Goal: Task Accomplishment & Management: Use online tool/utility

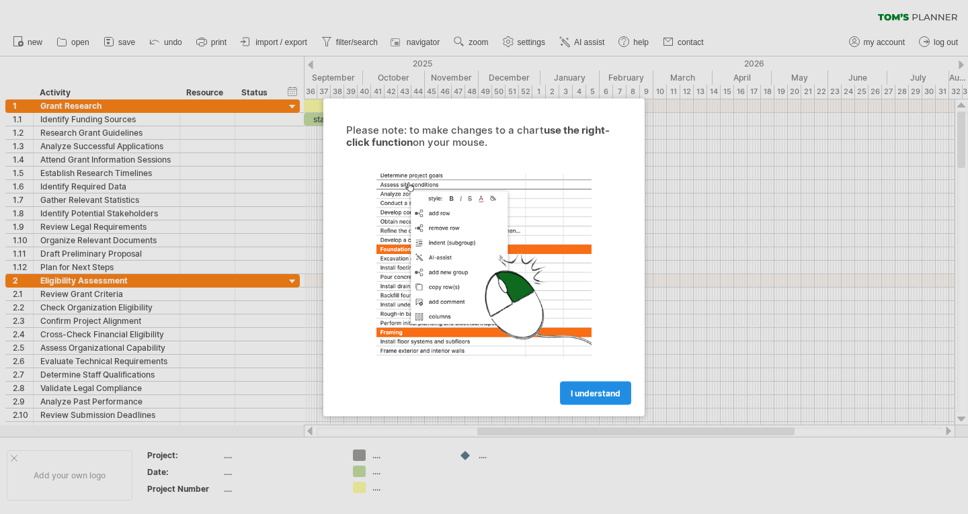
click at [595, 392] on span "I understand" at bounding box center [596, 393] width 50 height 10
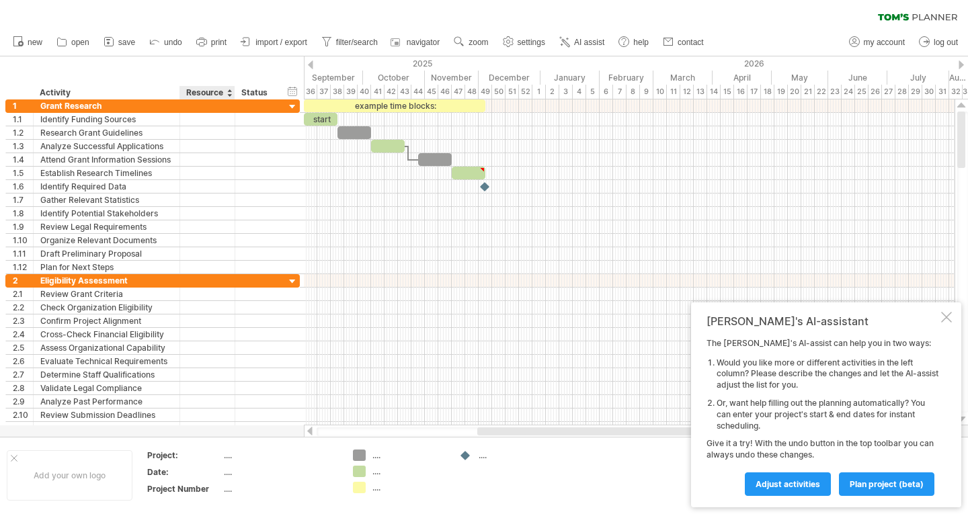
click at [214, 93] on div "Resource" at bounding box center [206, 92] width 41 height 13
click at [230, 94] on div at bounding box center [228, 92] width 5 height 13
click at [765, 485] on span "Adjust activities" at bounding box center [787, 484] width 65 height 10
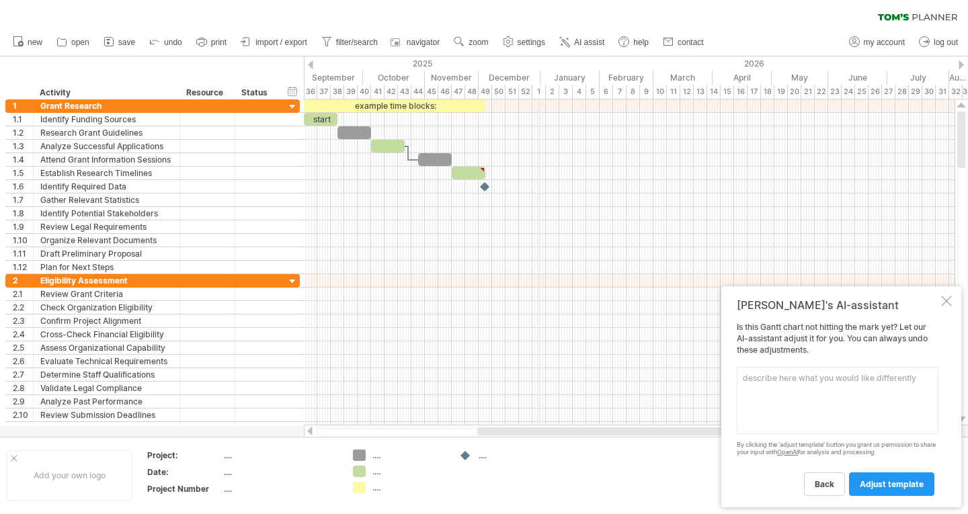
click at [540, 77] on div "December" at bounding box center [509, 78] width 62 height 14
click at [542, 77] on div "January" at bounding box center [569, 78] width 59 height 14
click at [563, 74] on div "January" at bounding box center [569, 78] width 59 height 14
click at [562, 74] on div "January" at bounding box center [569, 78] width 59 height 14
click at [309, 64] on div at bounding box center [310, 64] width 5 height 9
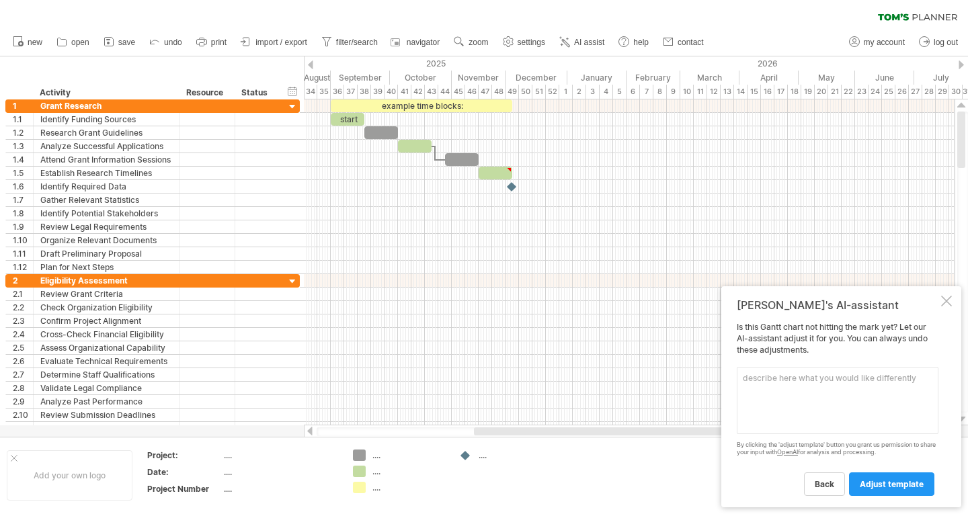
click at [959, 61] on div at bounding box center [960, 64] width 5 height 9
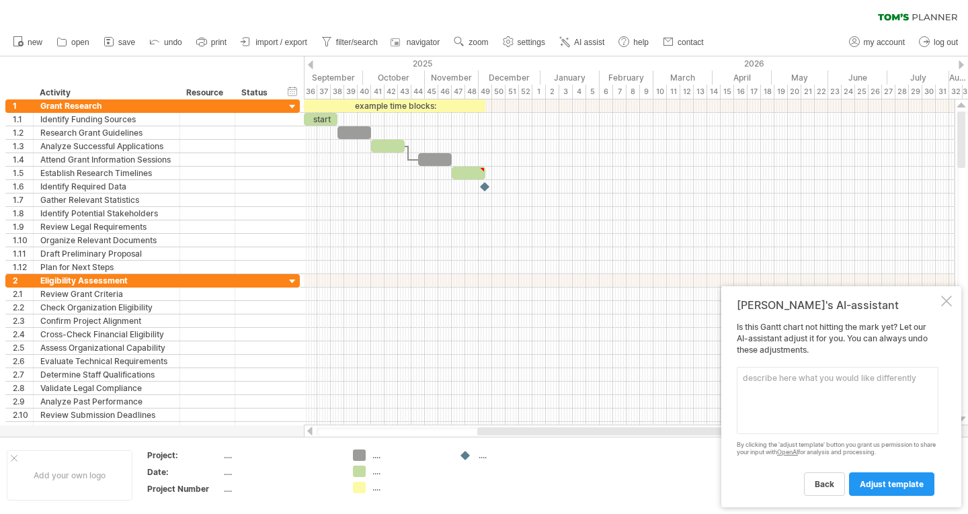
click at [959, 61] on div at bounding box center [960, 64] width 5 height 9
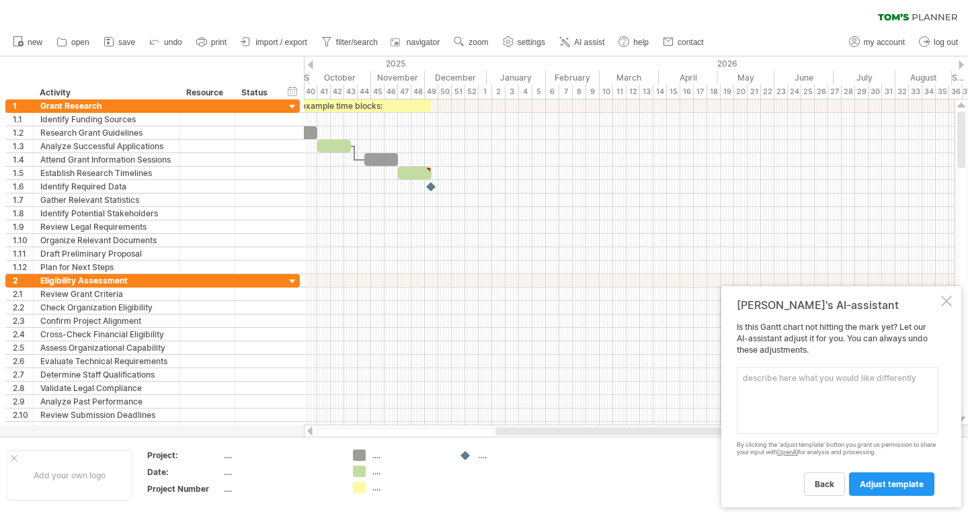
click at [959, 61] on div at bounding box center [960, 64] width 5 height 9
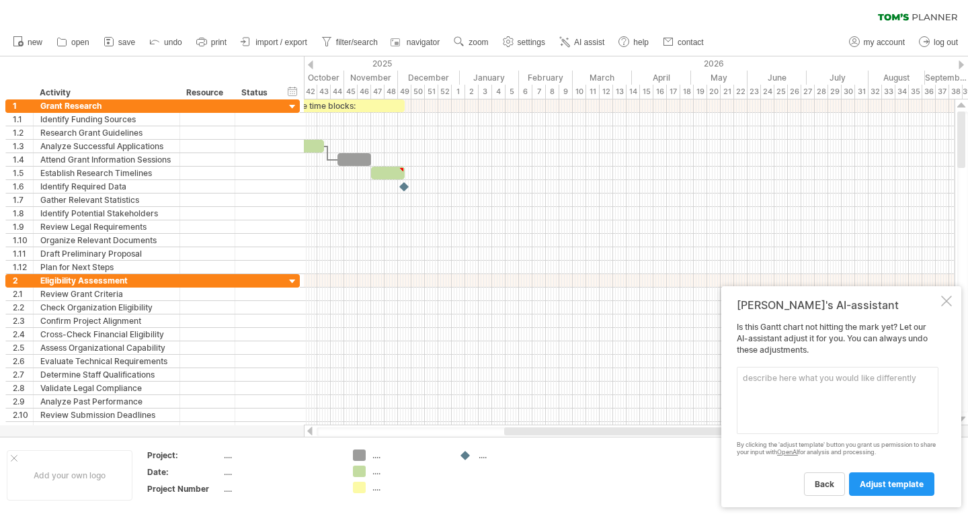
click at [959, 61] on div at bounding box center [960, 64] width 5 height 9
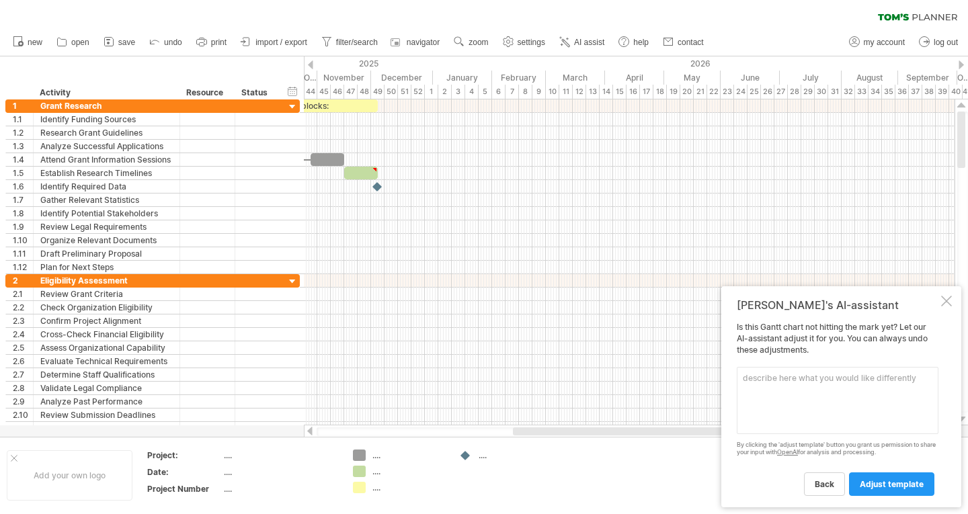
click at [959, 61] on div at bounding box center [960, 64] width 5 height 9
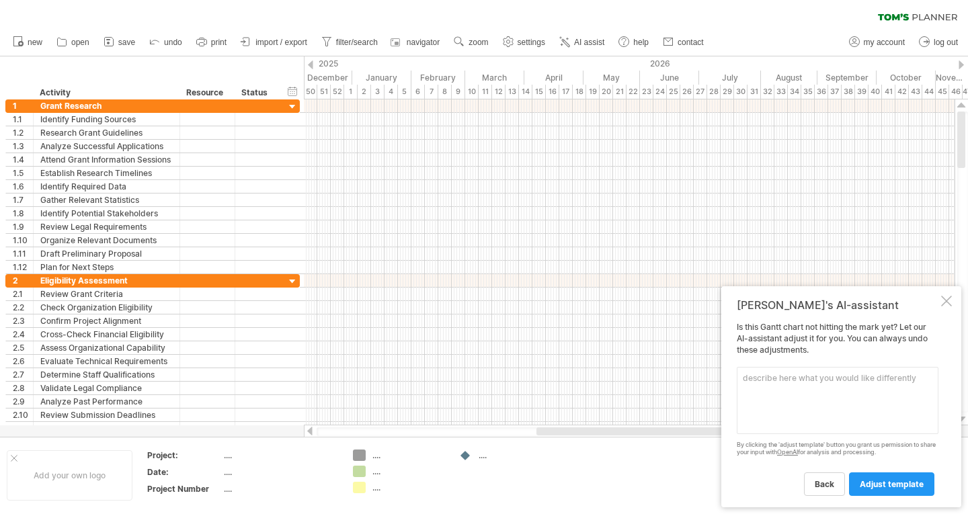
click at [959, 61] on div at bounding box center [960, 64] width 5 height 9
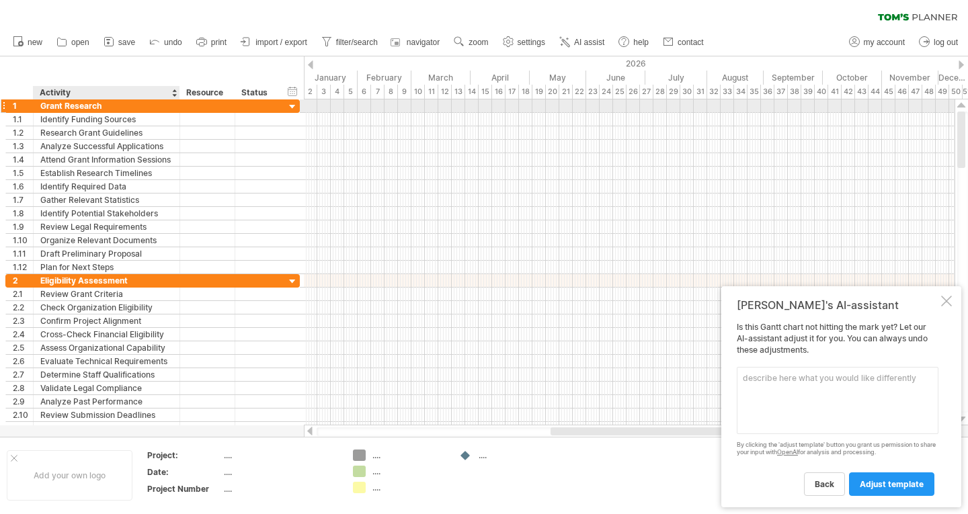
click at [111, 104] on div "Grant Research" at bounding box center [106, 105] width 132 height 13
click at [288, 104] on div at bounding box center [292, 107] width 13 height 13
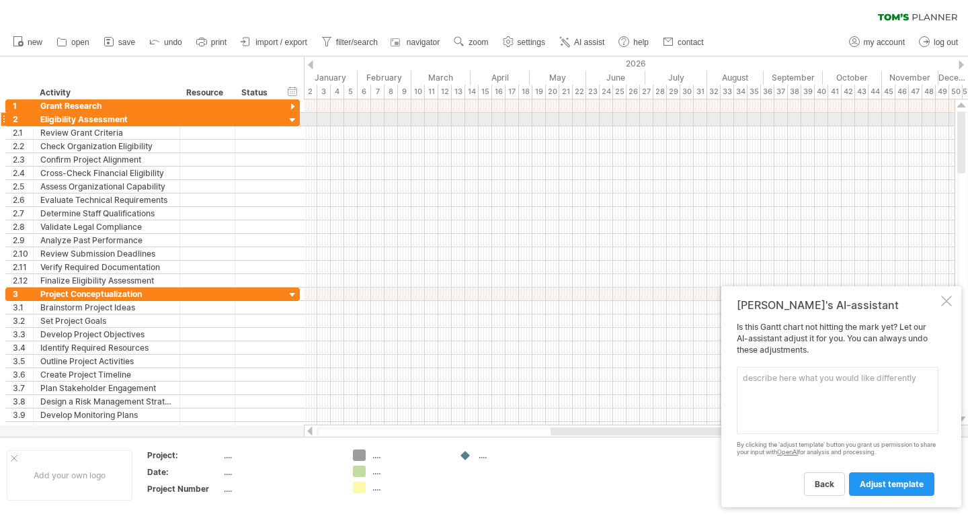
click at [292, 120] on div at bounding box center [292, 120] width 13 height 13
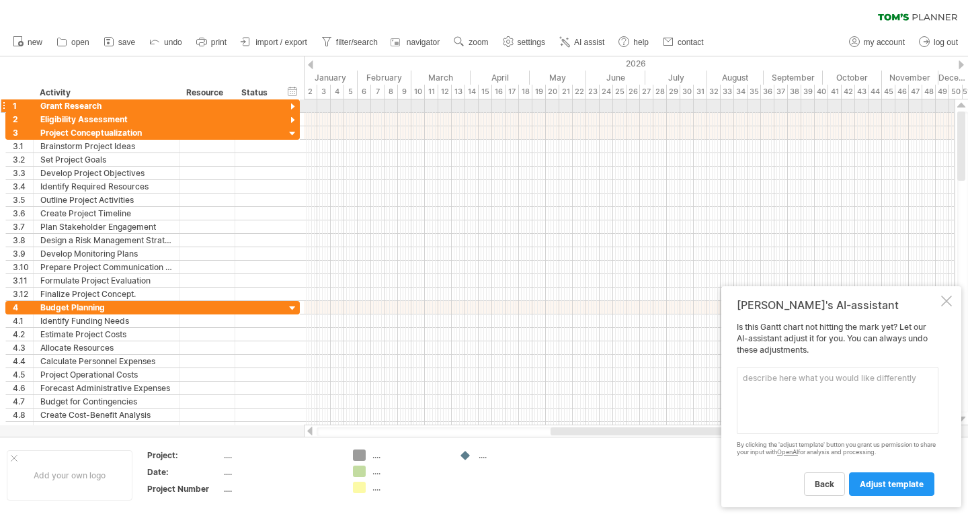
click at [295, 105] on div at bounding box center [292, 107] width 13 height 13
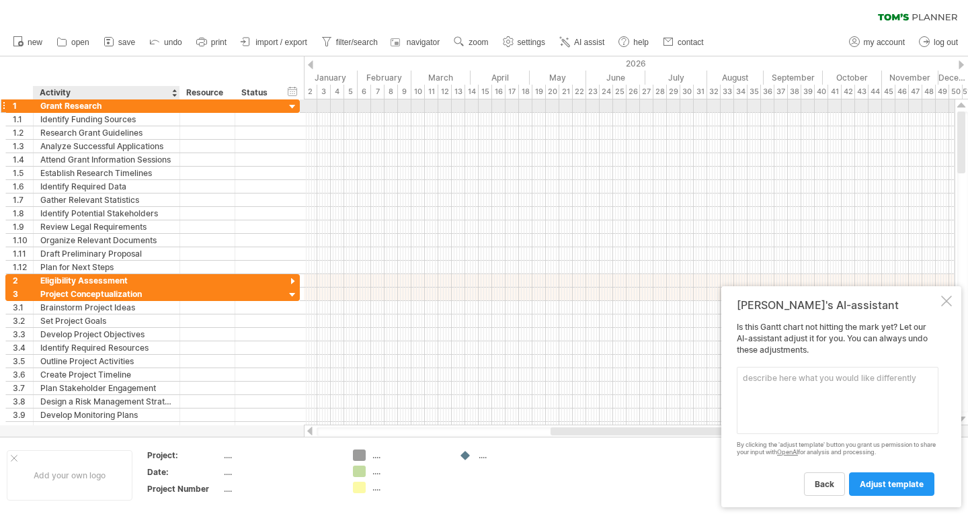
click at [121, 106] on div "Grant Research" at bounding box center [106, 105] width 132 height 13
type input "*"
type input "**********"
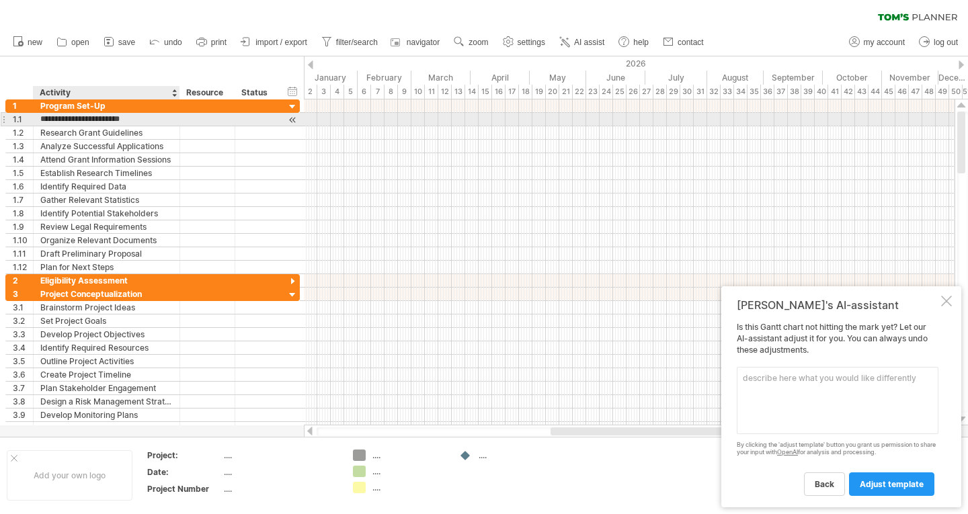
click at [134, 119] on input "**********" at bounding box center [106, 119] width 132 height 13
click at [64, 120] on input "**********" at bounding box center [106, 119] width 132 height 13
drag, startPoint x: 40, startPoint y: 118, endPoint x: 139, endPoint y: 124, distance: 99.0
click at [139, 124] on input "**********" at bounding box center [106, 119] width 132 height 13
type input "*"
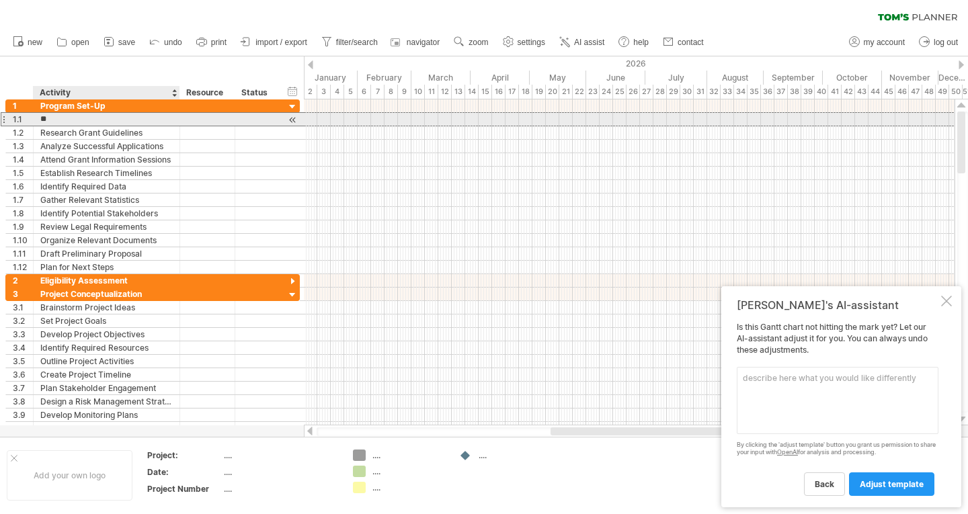
type input "*"
type input "**********"
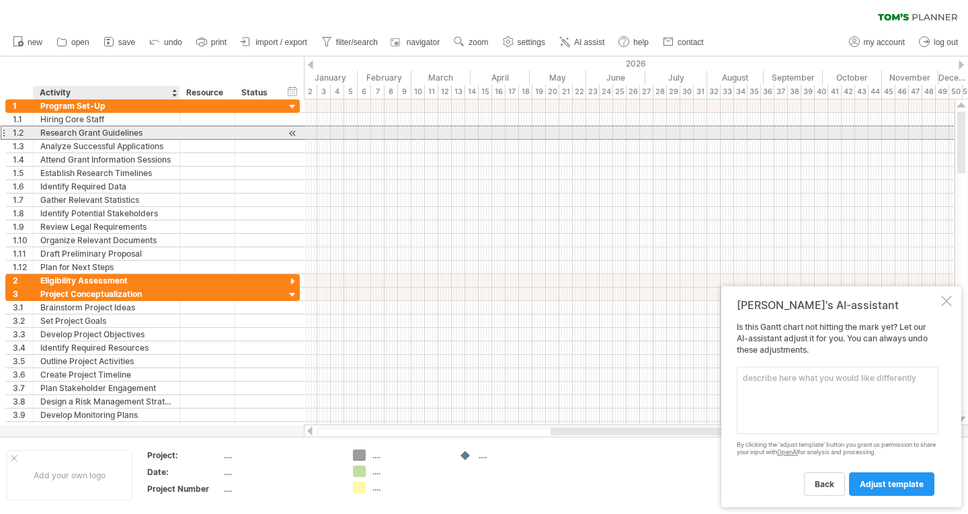
click at [138, 130] on div "Research Grant Guidelines" at bounding box center [106, 132] width 132 height 13
click at [155, 130] on input "**********" at bounding box center [106, 132] width 132 height 13
drag, startPoint x: 157, startPoint y: 130, endPoint x: 15, endPoint y: 130, distance: 141.8
click at [15, 130] on div "**********" at bounding box center [152, 133] width 294 height 14
type input "******"
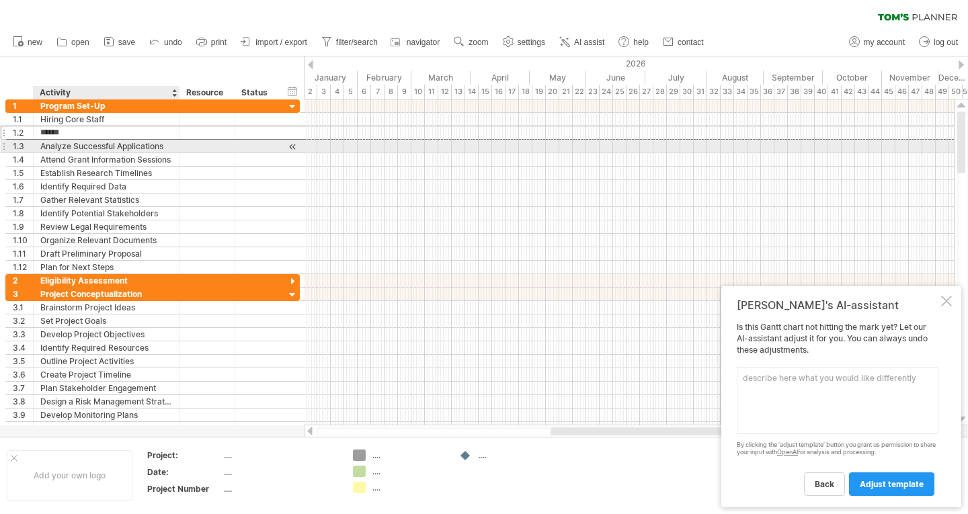
click at [101, 142] on div "Analyze Successful Applications" at bounding box center [106, 146] width 132 height 13
drag, startPoint x: 167, startPoint y: 144, endPoint x: 3, endPoint y: 143, distance: 163.3
click at [36, 142] on div "**********" at bounding box center [107, 146] width 146 height 13
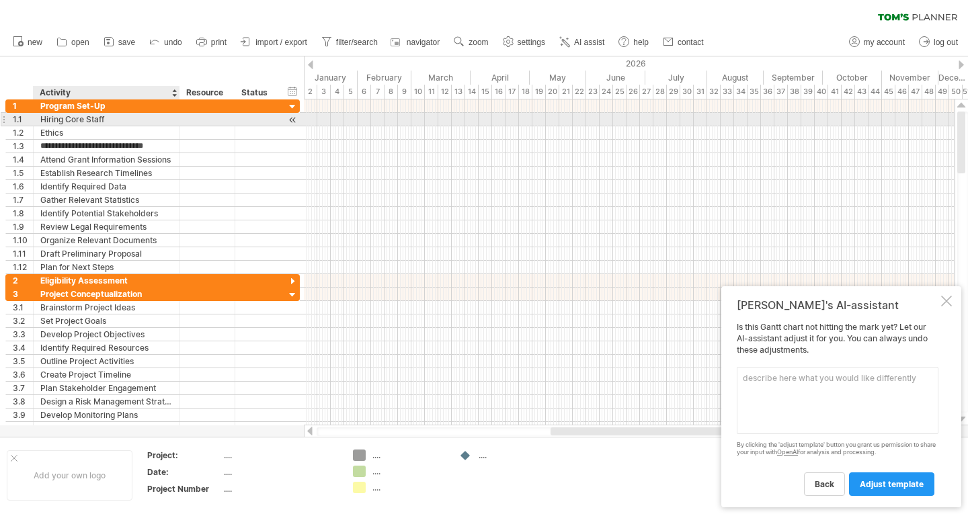
drag, startPoint x: 85, startPoint y: 122, endPoint x: 124, endPoint y: 115, distance: 38.9
click at [86, 122] on div "Hiring Core Staff" at bounding box center [106, 119] width 132 height 13
drag, startPoint x: 122, startPoint y: 116, endPoint x: 24, endPoint y: 119, distance: 97.5
click at [24, 119] on div "**********" at bounding box center [152, 119] width 294 height 14
type input "******"
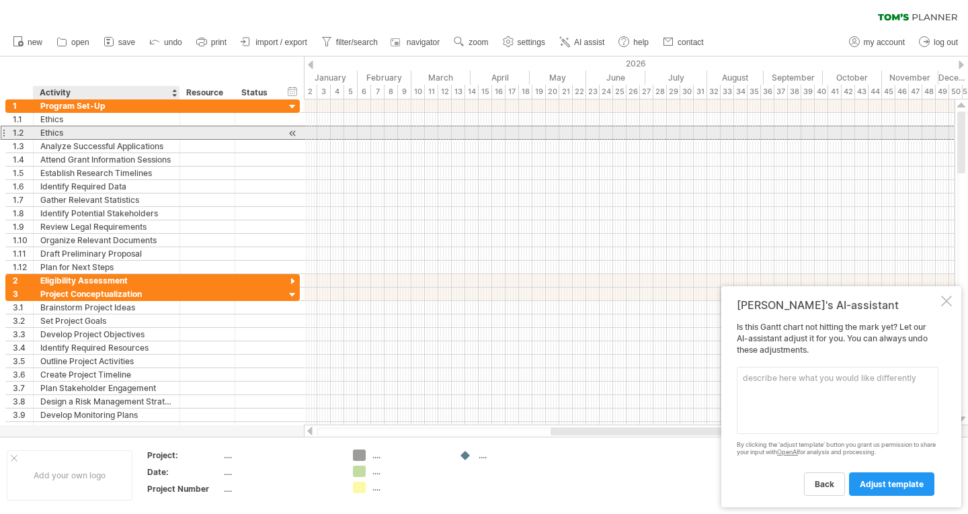
drag, startPoint x: 93, startPoint y: 129, endPoint x: 11, endPoint y: 136, distance: 81.6
click at [67, 130] on div "Ethics" at bounding box center [106, 132] width 132 height 13
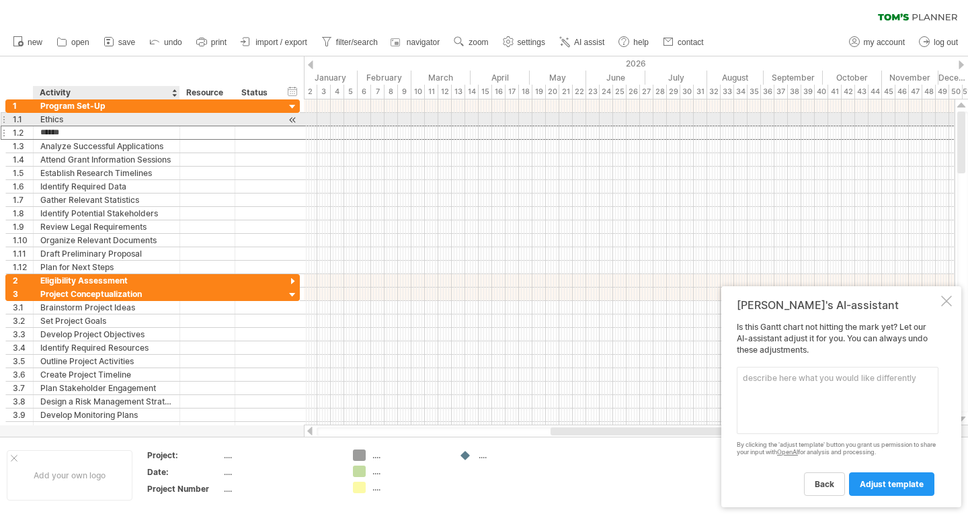
click at [42, 118] on div "Ethics" at bounding box center [106, 119] width 132 height 13
drag, startPoint x: 40, startPoint y: 116, endPoint x: 85, endPoint y: 117, distance: 44.4
click at [85, 117] on input "******" at bounding box center [106, 119] width 132 height 13
type input "*"
drag, startPoint x: 336, startPoint y: 120, endPoint x: 347, endPoint y: 121, distance: 11.5
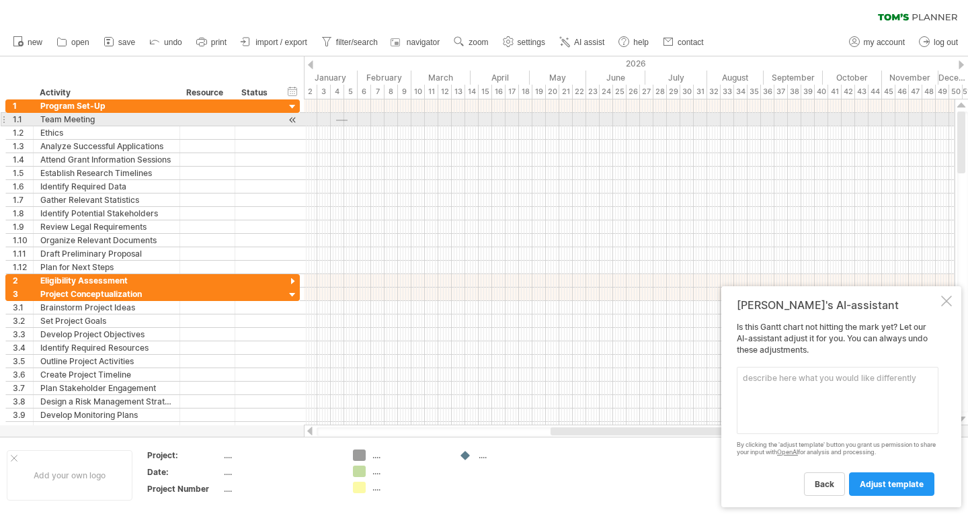
click at [347, 121] on div at bounding box center [629, 119] width 650 height 13
click at [335, 119] on div at bounding box center [629, 119] width 650 height 13
click at [336, 121] on div at bounding box center [629, 119] width 650 height 13
drag, startPoint x: 334, startPoint y: 119, endPoint x: 348, endPoint y: 119, distance: 14.1
click at [348, 119] on div at bounding box center [629, 119] width 650 height 13
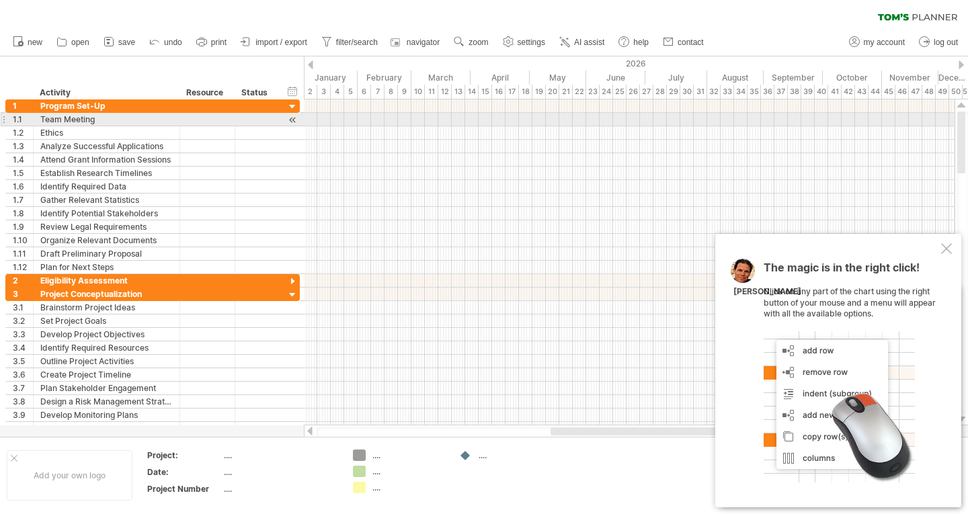
drag, startPoint x: 335, startPoint y: 118, endPoint x: 351, endPoint y: 120, distance: 16.9
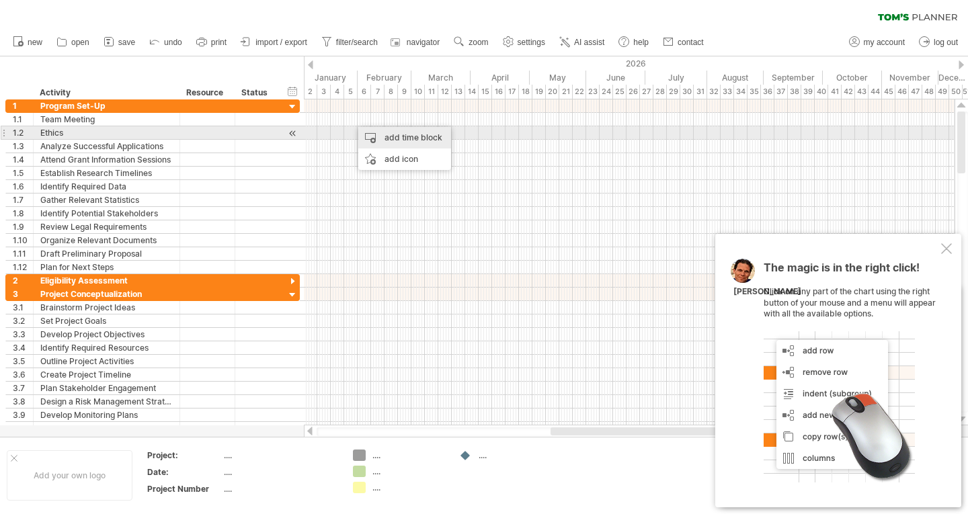
click at [384, 130] on div "add time block" at bounding box center [404, 138] width 93 height 22
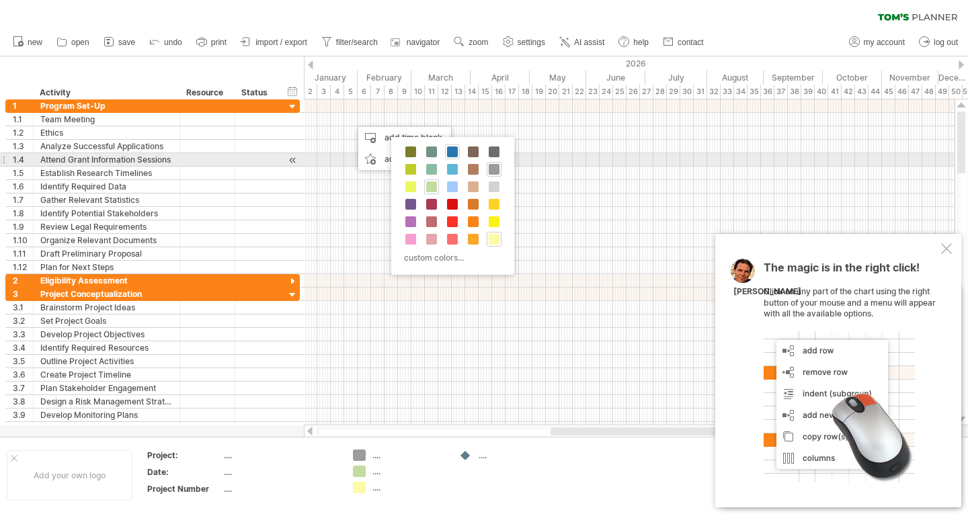
click at [450, 153] on span at bounding box center [452, 151] width 11 height 11
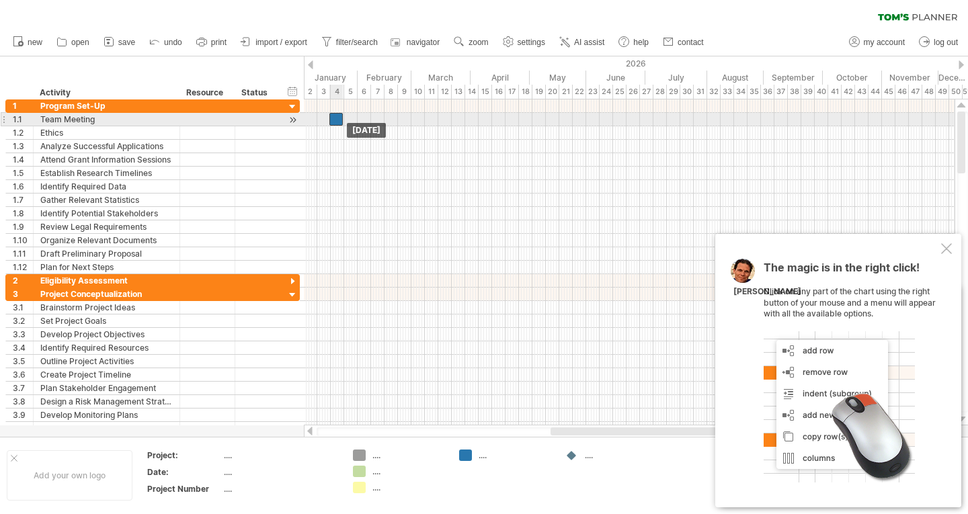
drag, startPoint x: 356, startPoint y: 118, endPoint x: 334, endPoint y: 121, distance: 22.3
click at [334, 121] on div at bounding box center [335, 119] width 13 height 13
drag, startPoint x: 337, startPoint y: 121, endPoint x: 352, endPoint y: 124, distance: 15.0
click at [352, 124] on div "example time blocks: start [DATE] [DATE]" at bounding box center [629, 262] width 650 height 326
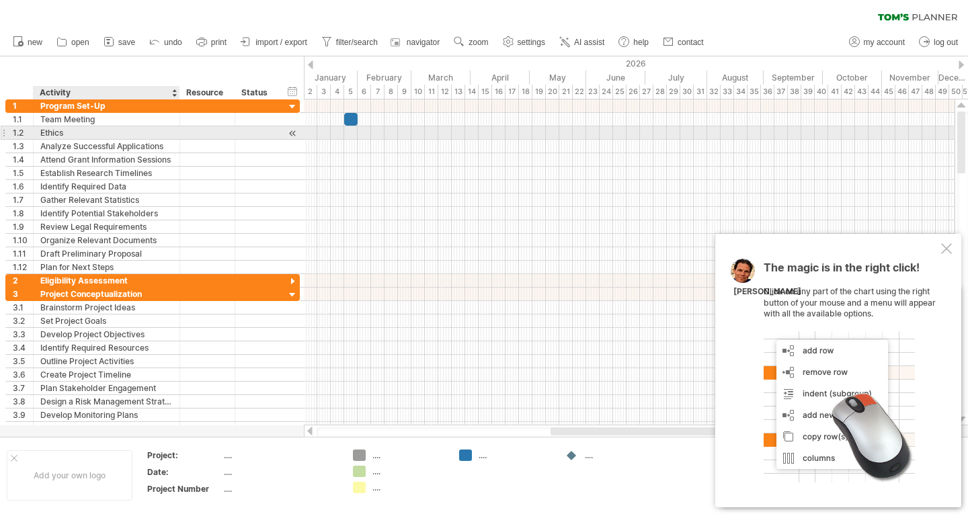
click at [84, 129] on div "Ethics" at bounding box center [106, 132] width 132 height 13
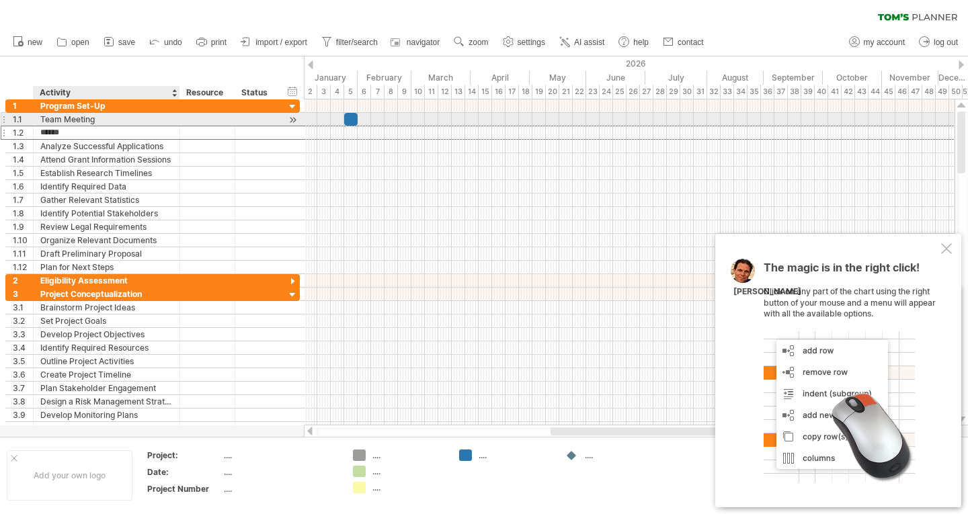
click at [114, 113] on div "Team Meeting" at bounding box center [106, 119] width 132 height 13
click at [42, 118] on input "**********" at bounding box center [106, 119] width 132 height 13
type input "**********"
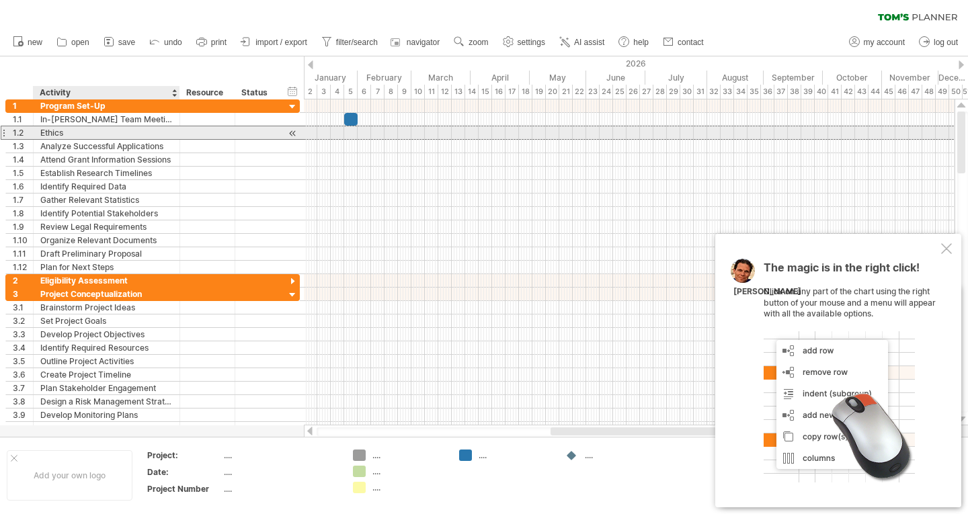
click at [90, 127] on div "Ethics" at bounding box center [106, 132] width 132 height 13
click at [365, 130] on div at bounding box center [629, 133] width 650 height 14
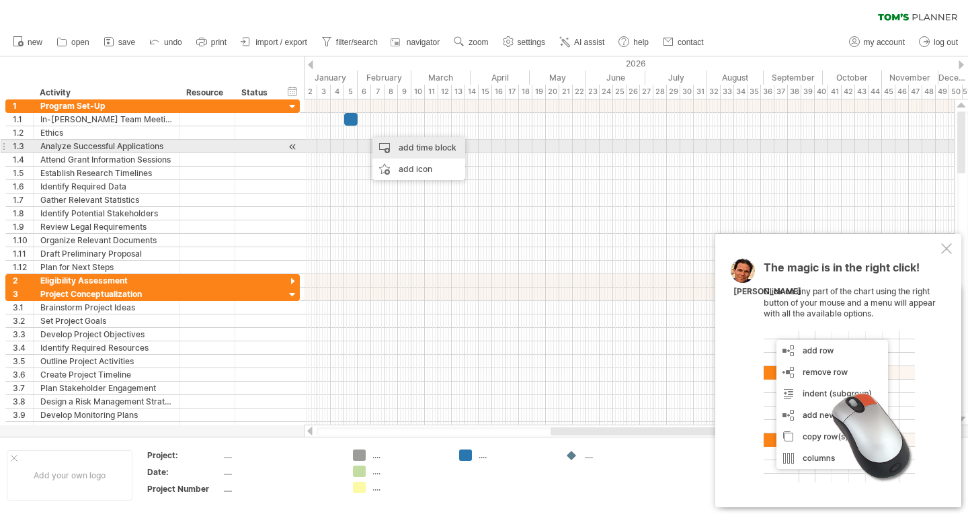
click at [393, 140] on div "add time block" at bounding box center [418, 148] width 93 height 22
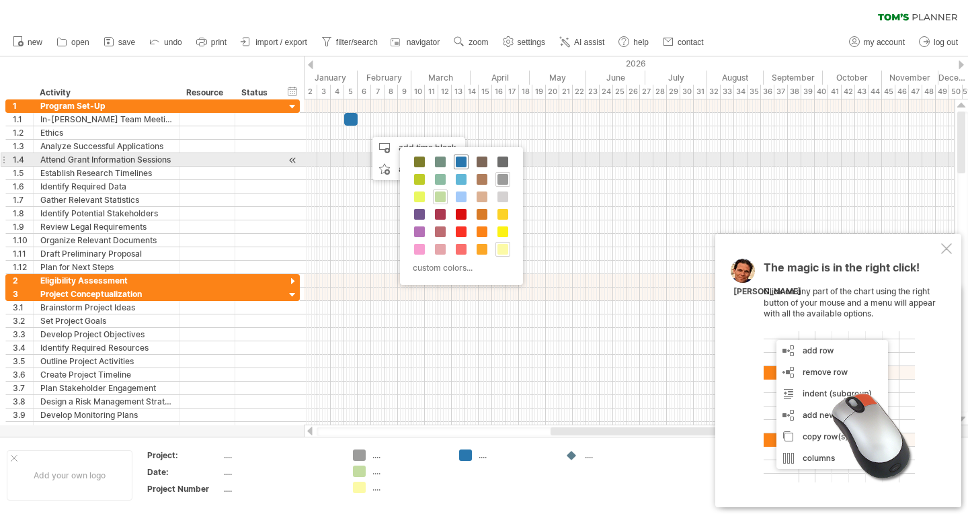
click at [461, 161] on span at bounding box center [461, 162] width 11 height 11
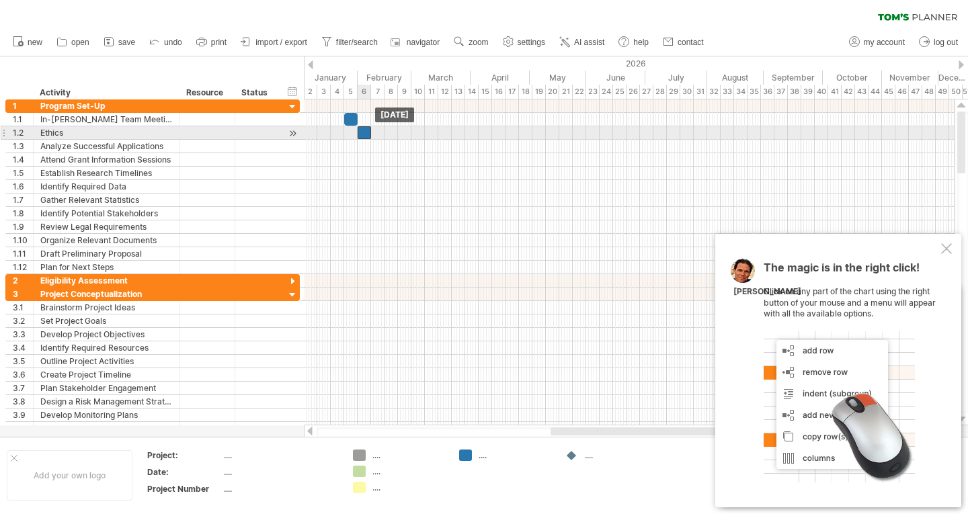
drag, startPoint x: 372, startPoint y: 134, endPoint x: 364, endPoint y: 137, distance: 9.4
click at [364, 137] on div at bounding box center [363, 132] width 13 height 13
click at [367, 133] on div at bounding box center [363, 132] width 13 height 13
drag, startPoint x: 369, startPoint y: 131, endPoint x: 409, endPoint y: 132, distance: 40.3
click at [409, 132] on span at bounding box center [411, 132] width 5 height 13
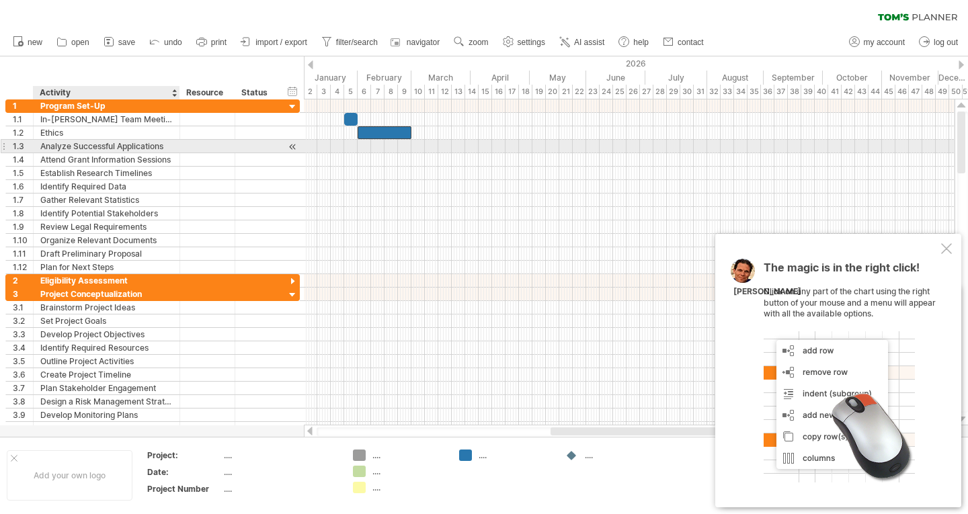
click at [132, 144] on div "Analyze Successful Applications" at bounding box center [106, 146] width 132 height 13
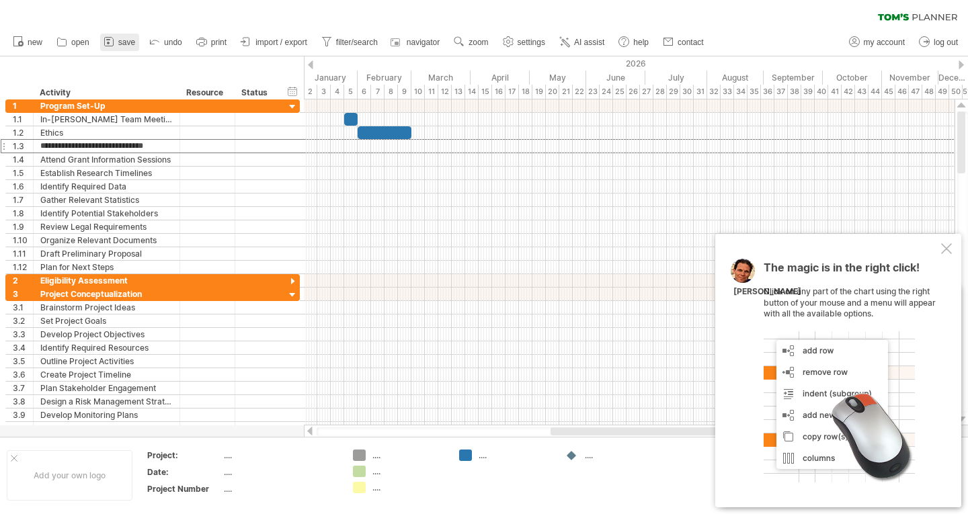
click at [128, 45] on span "save" at bounding box center [126, 42] width 17 height 9
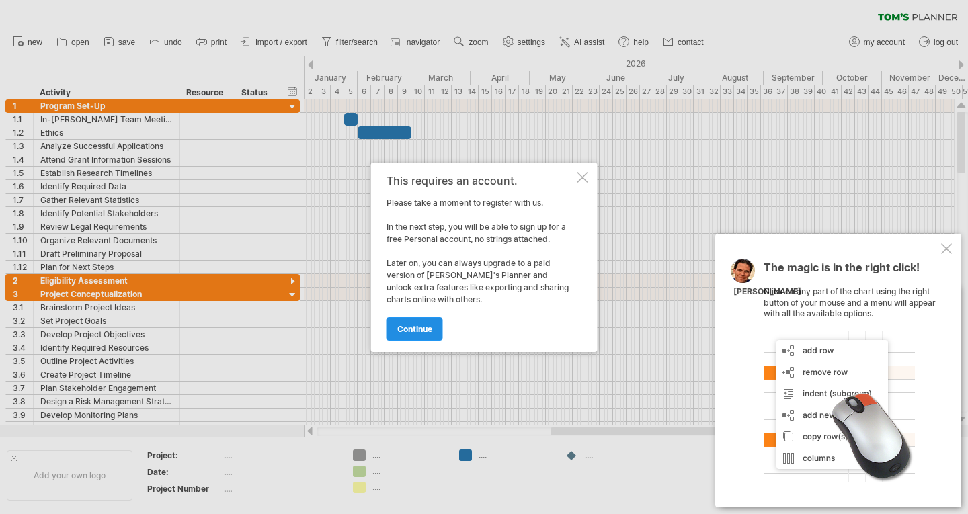
click at [427, 330] on span "continue" at bounding box center [414, 329] width 35 height 10
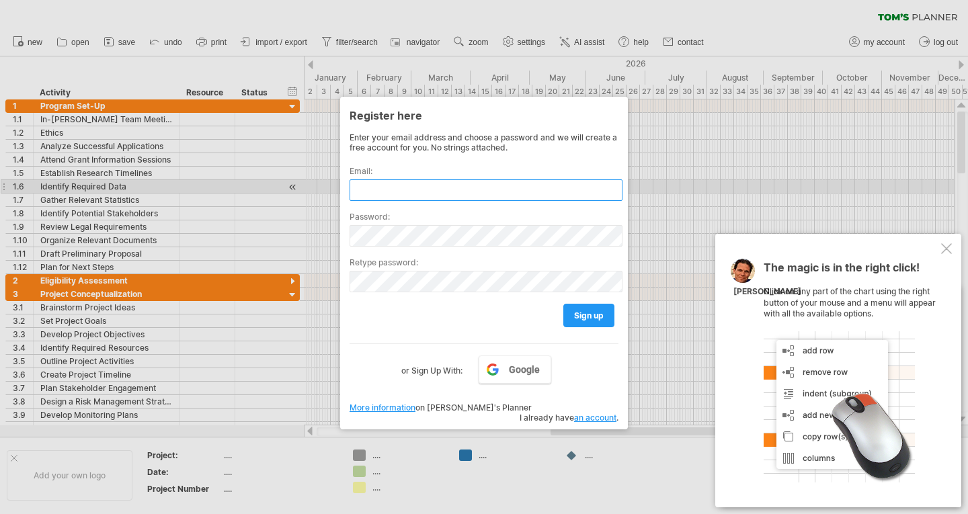
click at [376, 187] on input "text" at bounding box center [485, 190] width 273 height 22
type input "**********"
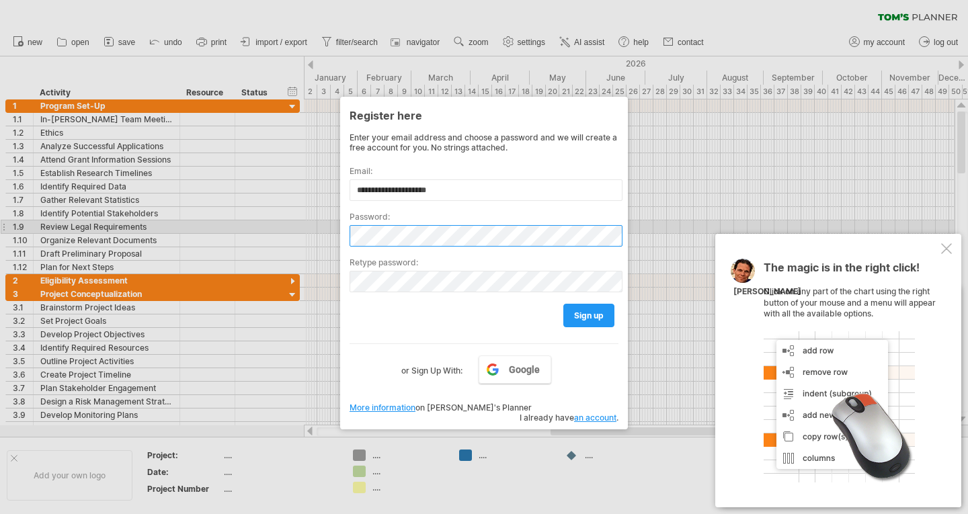
click at [307, 231] on div "Trying to reach [DOMAIN_NAME] Connected again... 0% clear filter new 1" at bounding box center [484, 257] width 968 height 514
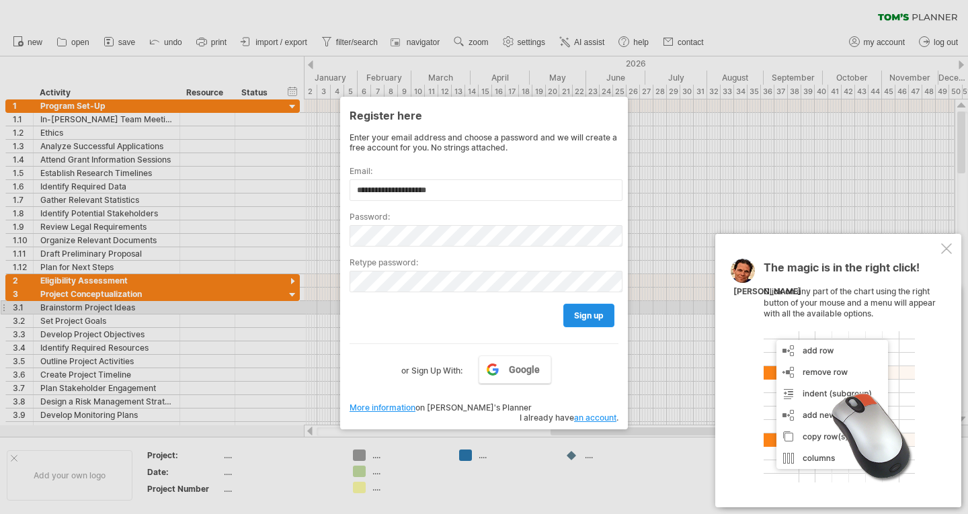
click at [603, 312] on link "sign up" at bounding box center [588, 316] width 51 height 24
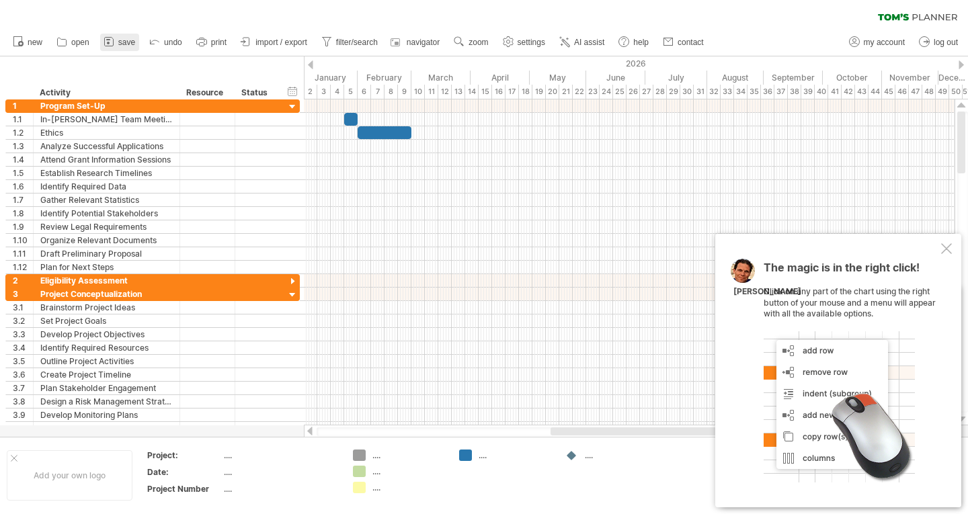
click at [124, 46] on span "save" at bounding box center [126, 42] width 17 height 9
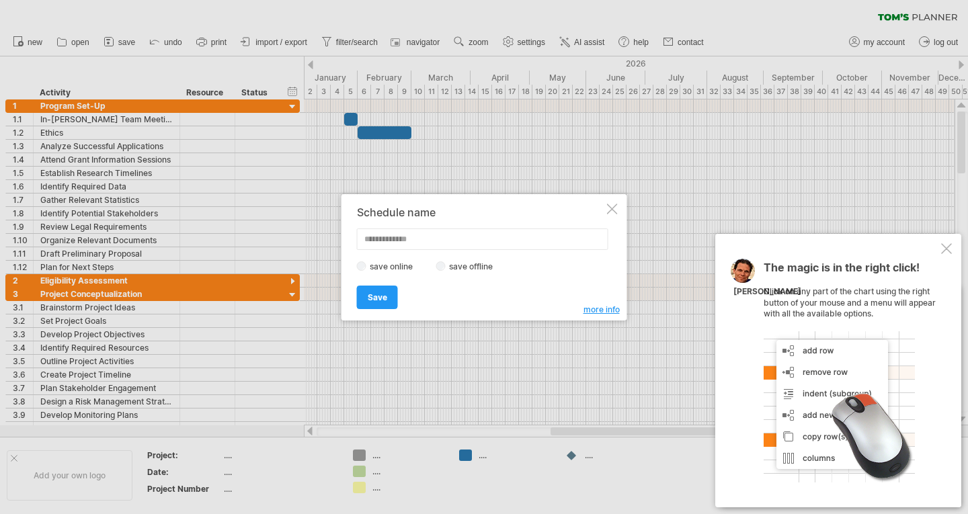
click at [425, 232] on input "text" at bounding box center [482, 239] width 251 height 22
type input "******"
click at [378, 293] on span "Save" at bounding box center [377, 297] width 19 height 10
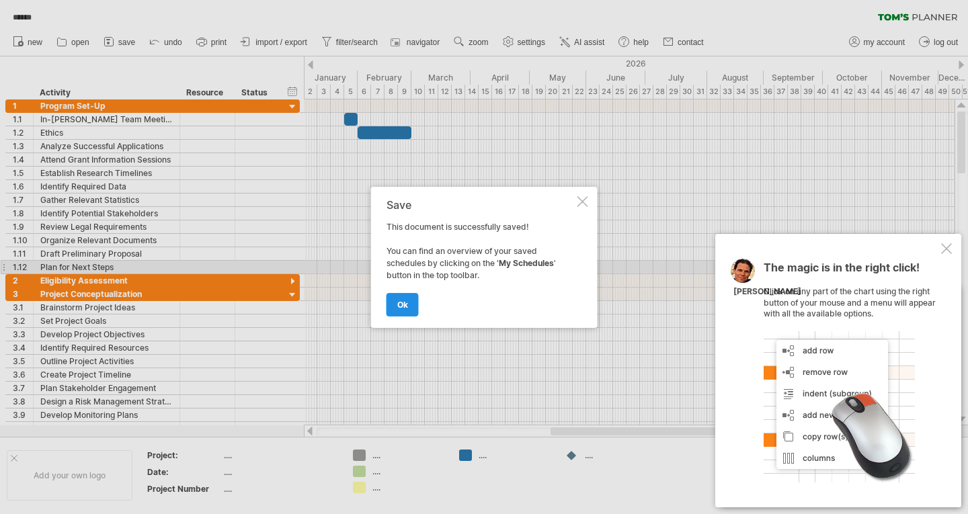
click at [399, 301] on span "ok" at bounding box center [402, 305] width 11 height 10
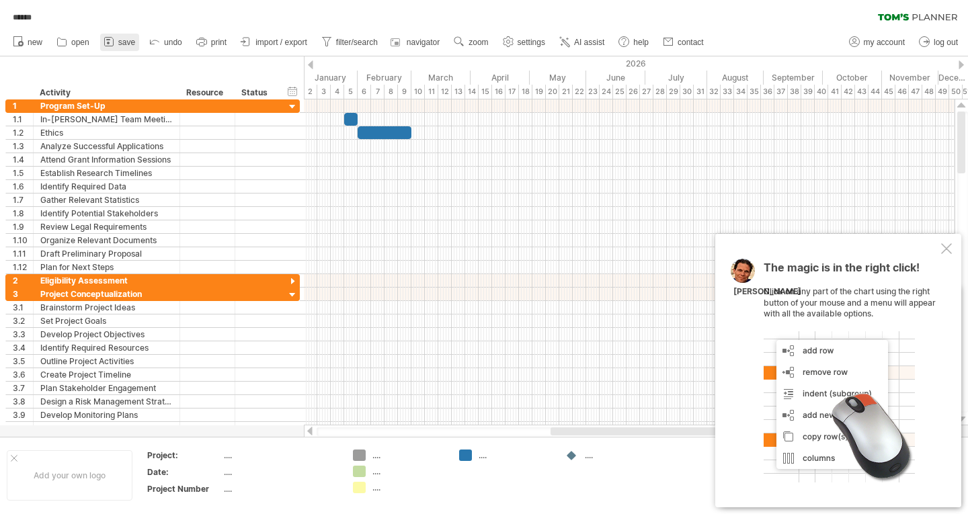
click at [120, 43] on span "save" at bounding box center [126, 42] width 17 height 9
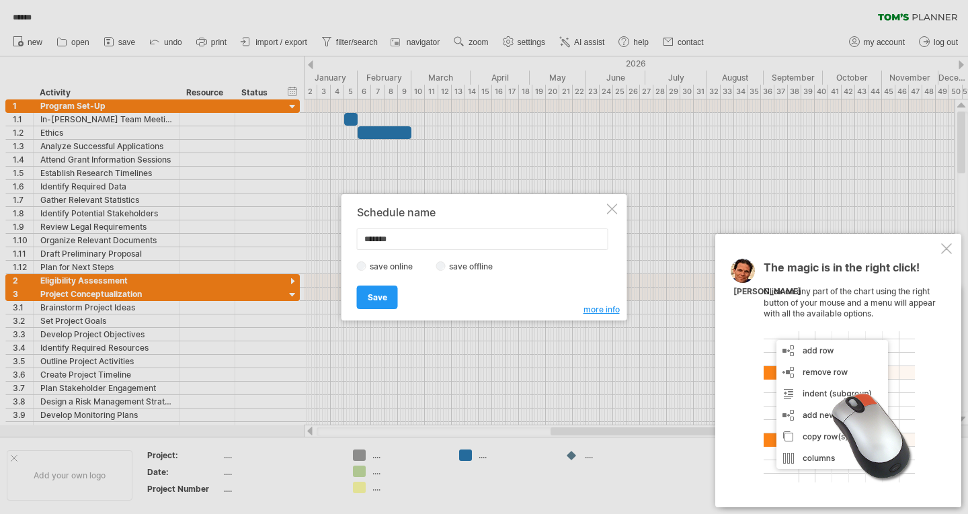
click at [460, 267] on label "save offline" at bounding box center [475, 266] width 58 height 10
click at [380, 301] on span "Save" at bounding box center [377, 297] width 19 height 10
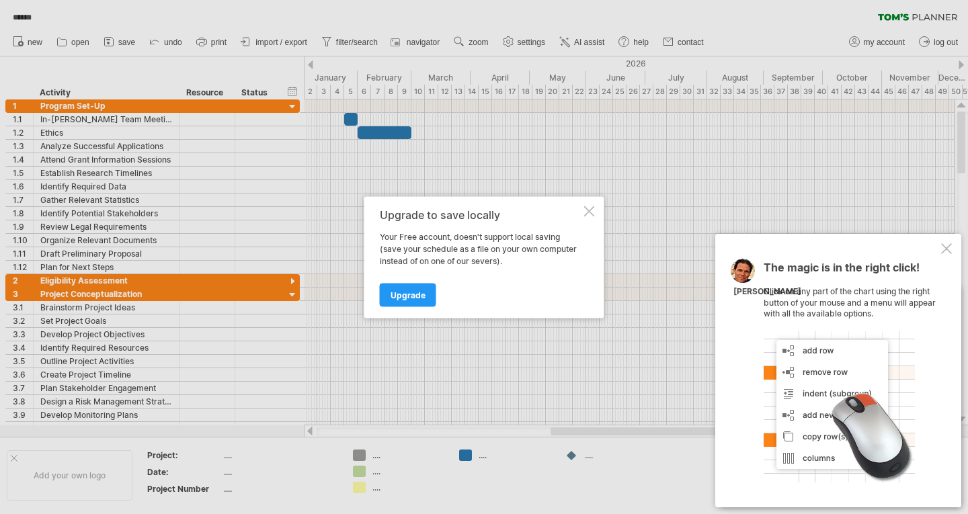
click at [599, 207] on div "Upgrade to save locally Your Free account, doesn't support local saving (save y…" at bounding box center [484, 257] width 240 height 122
click at [591, 212] on div at bounding box center [589, 211] width 11 height 11
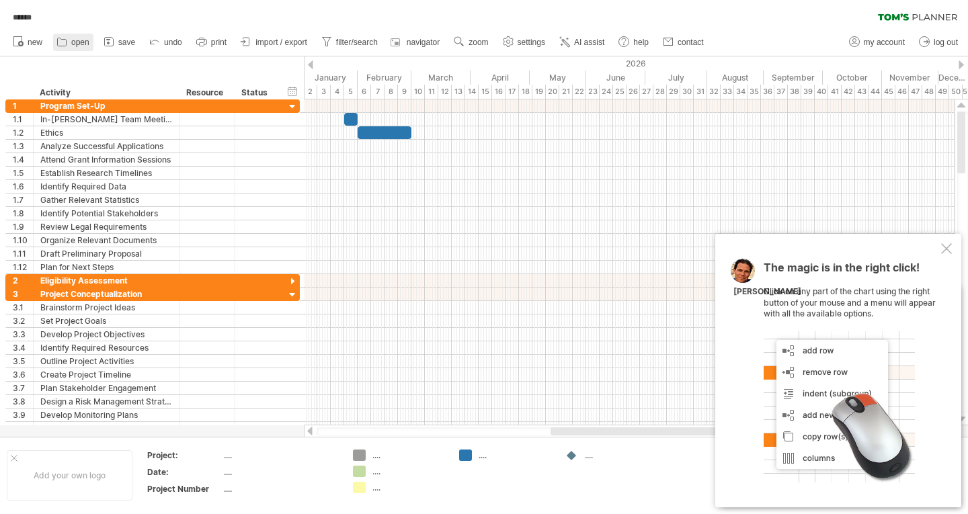
click at [67, 44] on icon at bounding box center [61, 41] width 13 height 13
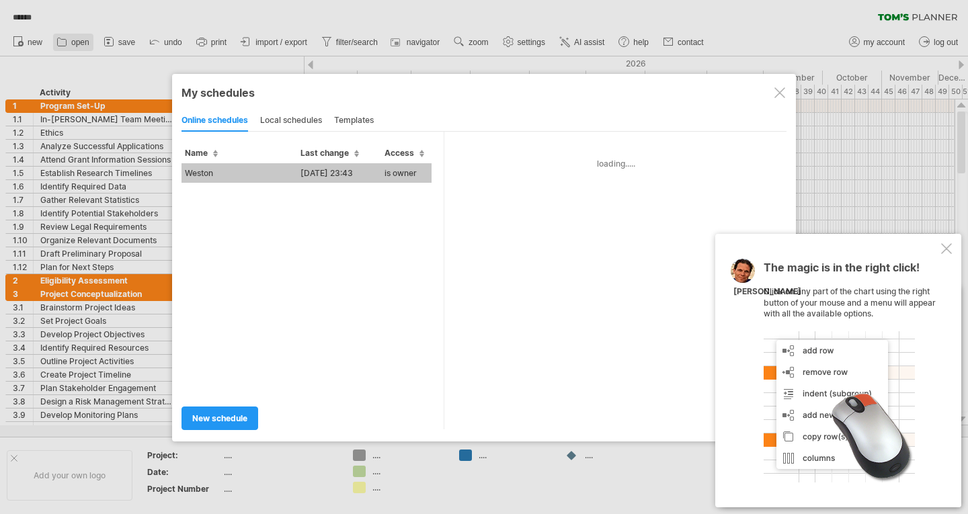
type input "******"
type input "**********"
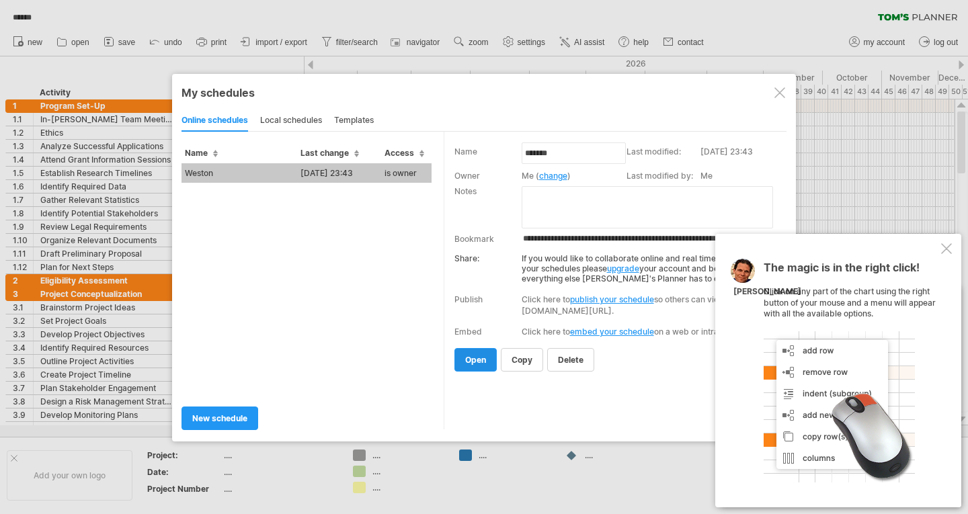
click at [477, 362] on span "open" at bounding box center [475, 360] width 21 height 10
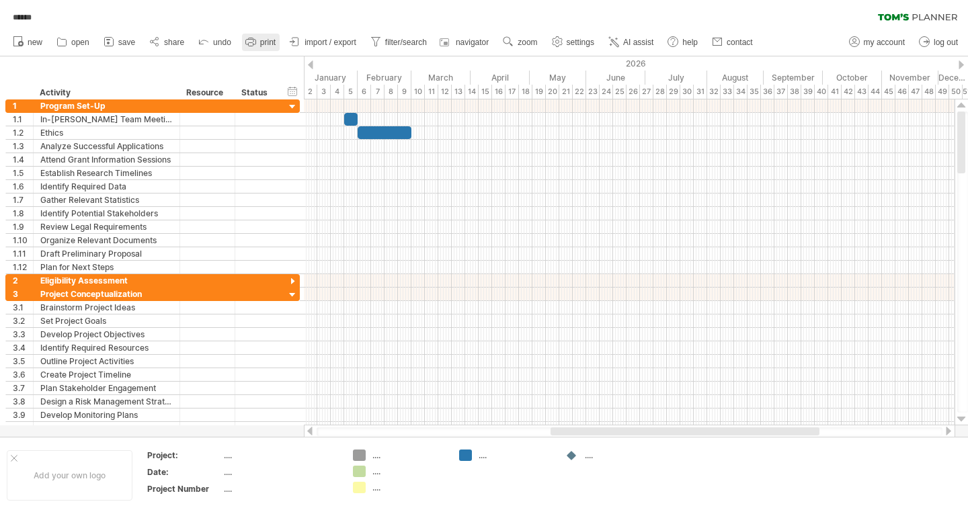
click at [265, 46] on span "print" at bounding box center [267, 42] width 15 height 9
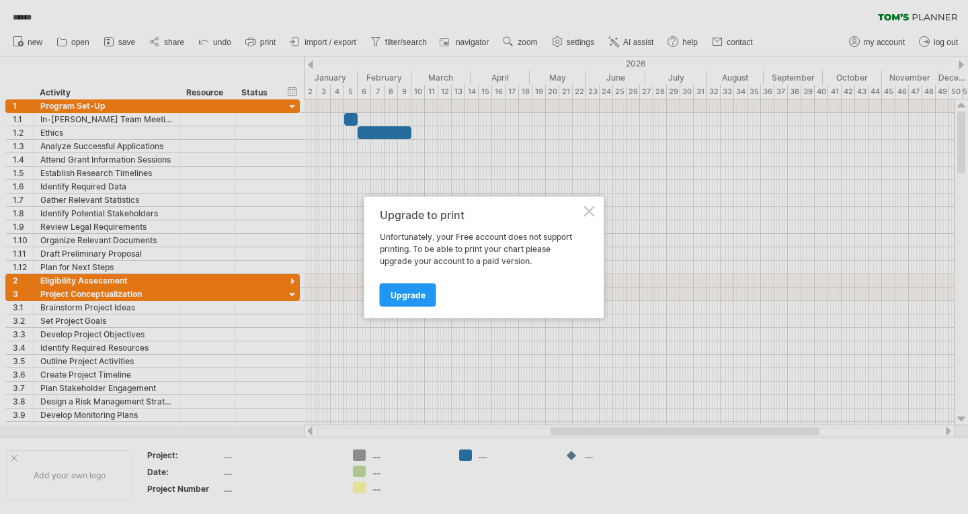
click at [593, 210] on div at bounding box center [589, 211] width 11 height 11
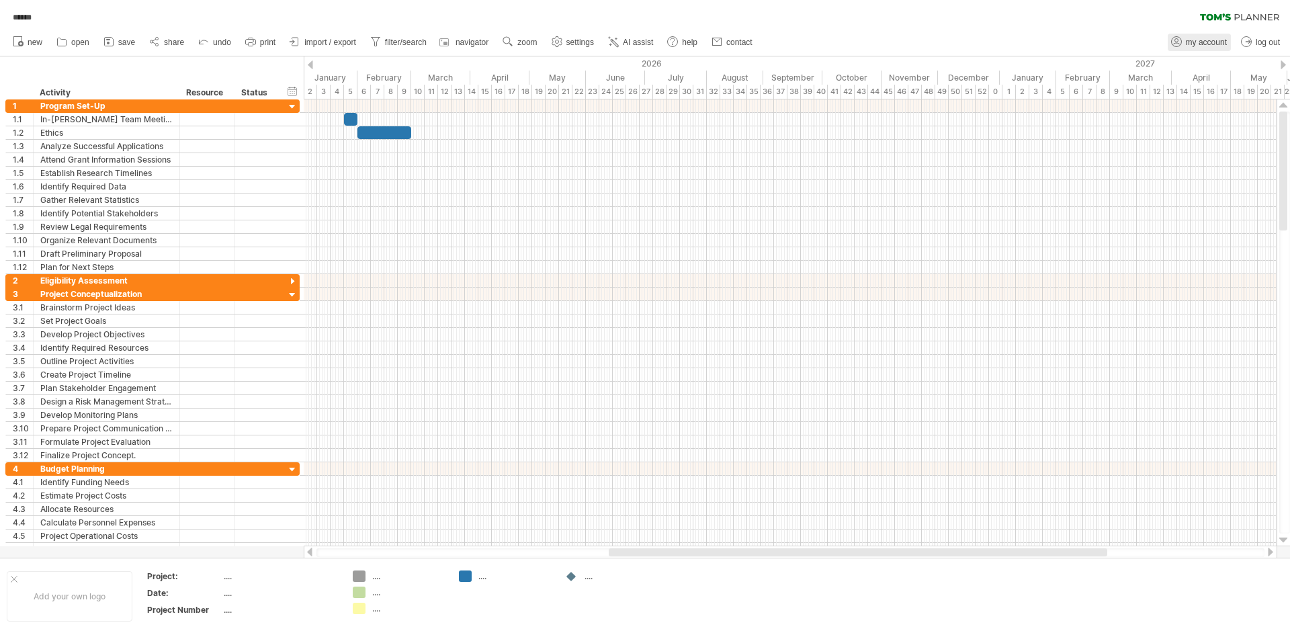
click at [967, 38] on span "my account" at bounding box center [1206, 42] width 41 height 9
type input "**********"
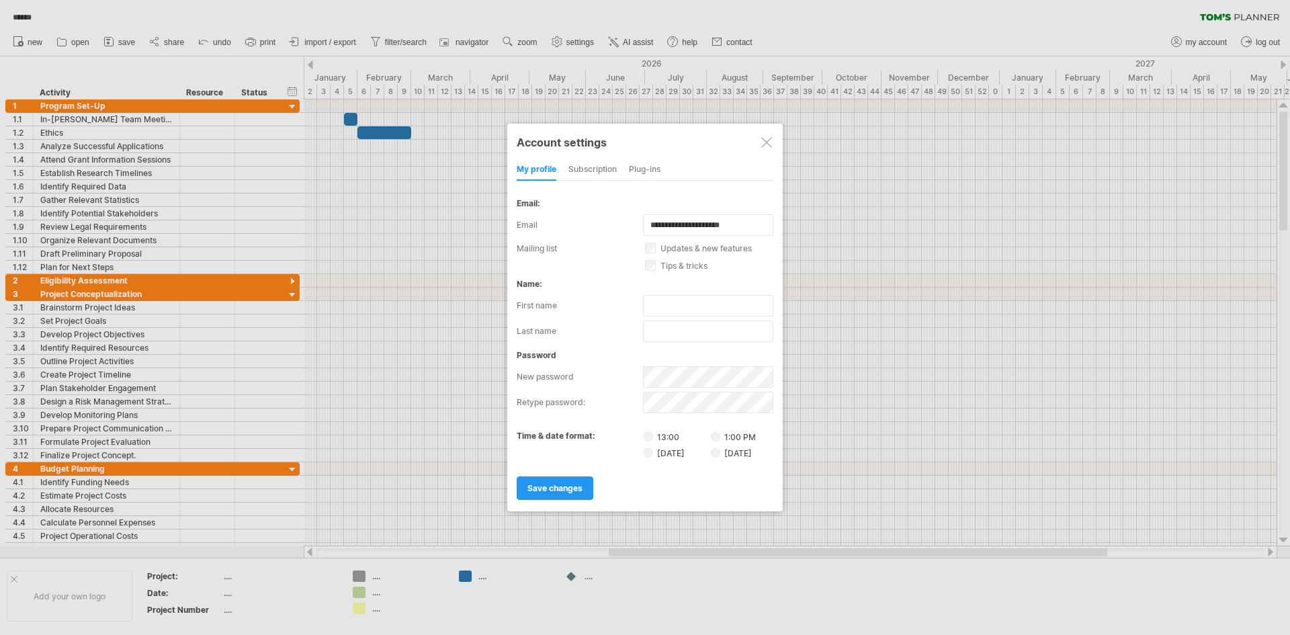
click at [604, 165] on div "subscription" at bounding box center [592, 170] width 48 height 22
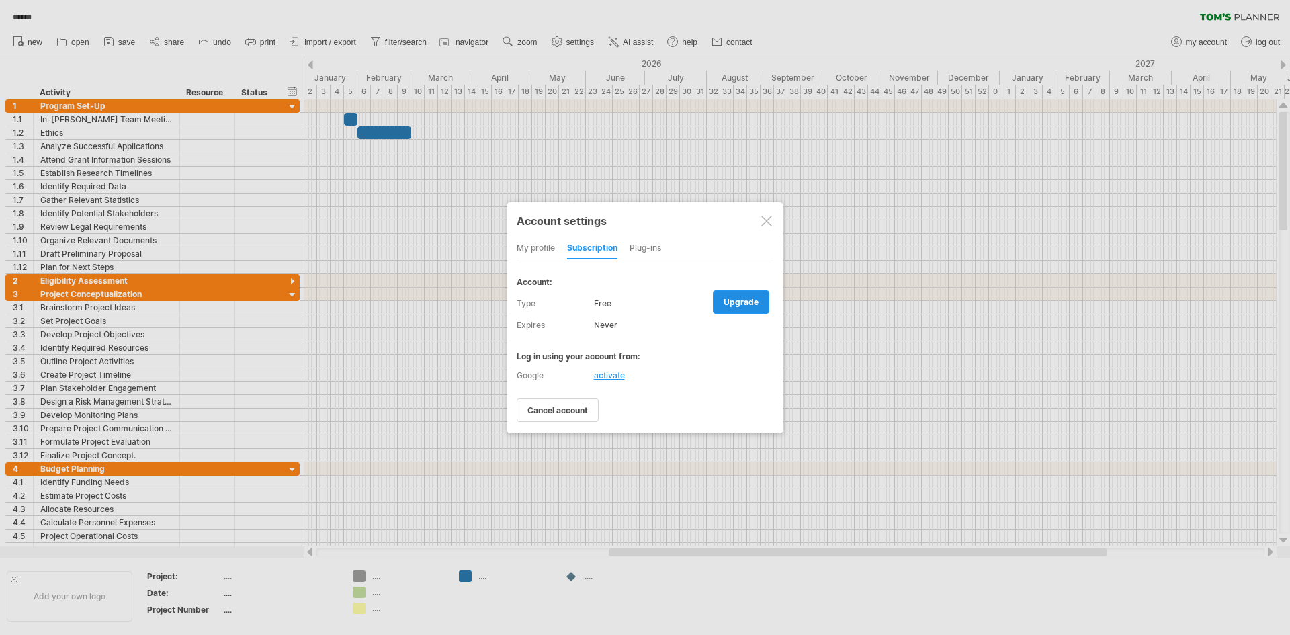
click at [727, 301] on span "upgrade" at bounding box center [741, 302] width 35 height 10
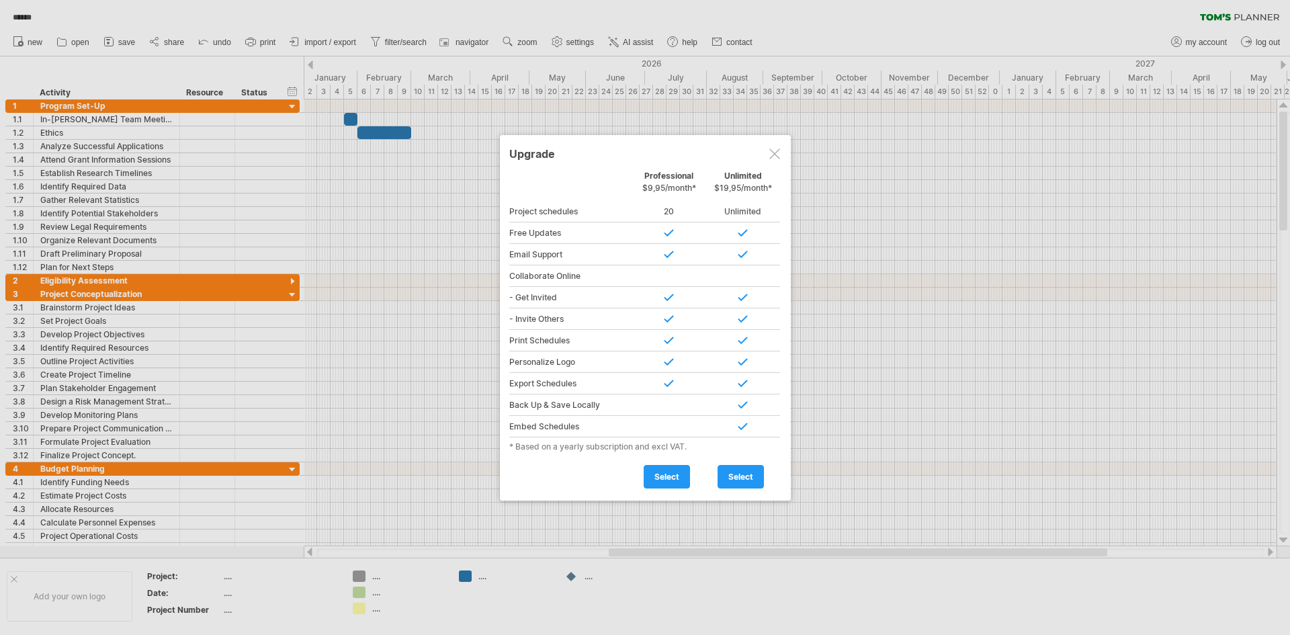
click at [776, 155] on div at bounding box center [774, 154] width 11 height 11
